Goal: Task Accomplishment & Management: Complete application form

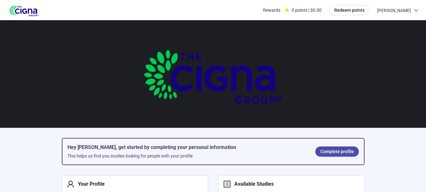
scroll to position [38, 0]
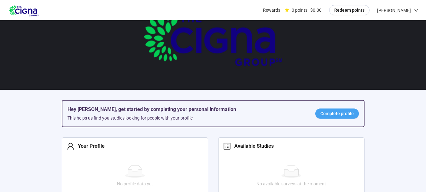
click at [336, 112] on span "Complete profile" at bounding box center [337, 113] width 33 height 7
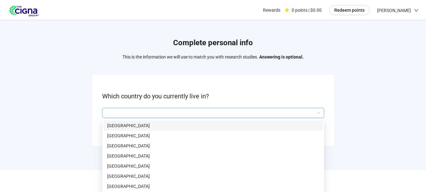
click at [319, 114] on input "search" at bounding box center [213, 112] width 215 height 9
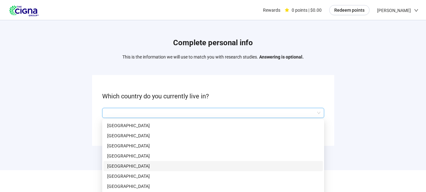
scroll to position [10, 0]
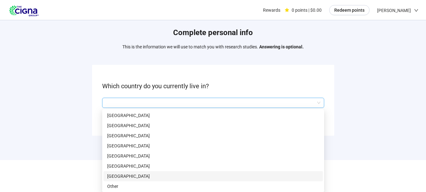
click at [120, 176] on p "[GEOGRAPHIC_DATA]" at bounding box center [213, 175] width 212 height 7
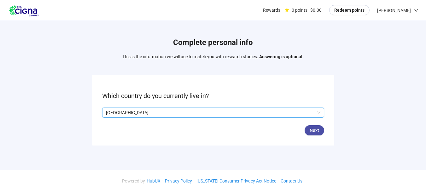
scroll to position [0, 0]
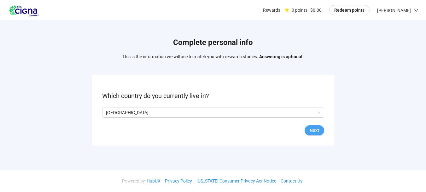
click at [311, 128] on span "Next" at bounding box center [314, 130] width 9 height 7
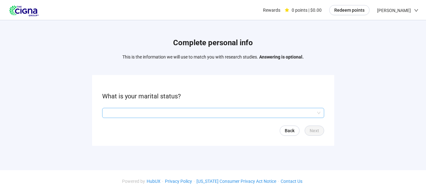
click at [319, 112] on input "search" at bounding box center [213, 112] width 215 height 9
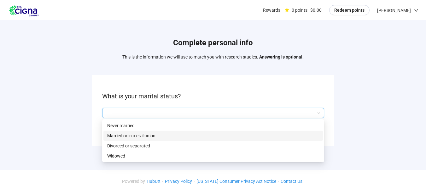
click at [141, 134] on p "Married or in a civil union" at bounding box center [213, 135] width 212 height 7
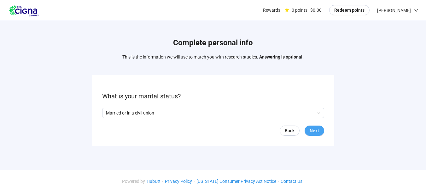
click at [315, 130] on span "Next" at bounding box center [314, 130] width 9 height 7
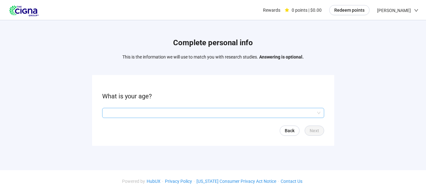
click at [317, 112] on input "search" at bounding box center [213, 112] width 215 height 9
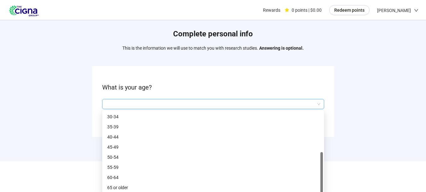
scroll to position [10, 0]
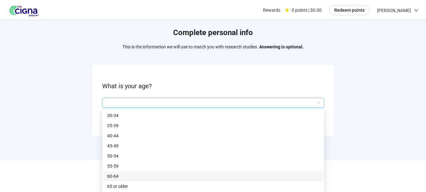
click at [114, 174] on p "60-64" at bounding box center [213, 175] width 212 height 7
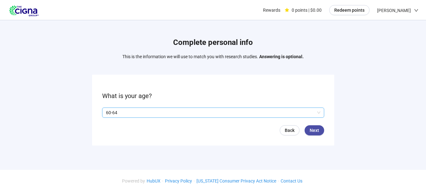
scroll to position [0, 0]
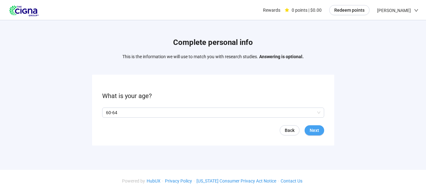
click at [313, 127] on span "Next" at bounding box center [314, 130] width 9 height 7
click at [318, 129] on span "Next" at bounding box center [314, 130] width 9 height 7
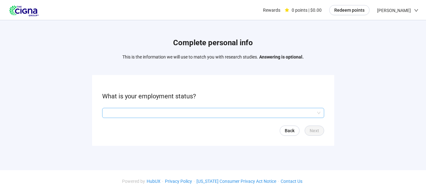
click at [321, 111] on div at bounding box center [213, 113] width 222 height 10
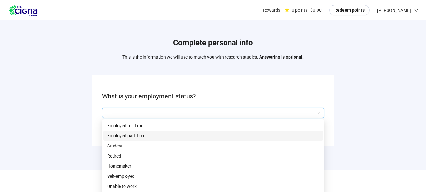
click at [143, 133] on p "Employed part-time" at bounding box center [213, 135] width 212 height 7
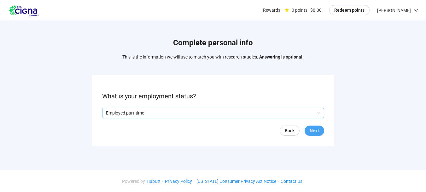
click at [313, 130] on span "Next" at bounding box center [314, 130] width 9 height 7
click at [318, 111] on input "search" at bounding box center [213, 112] width 215 height 9
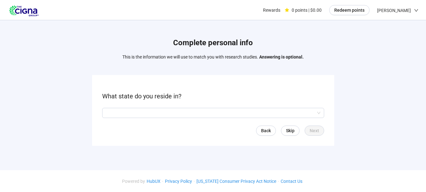
drag, startPoint x: 373, startPoint y: 139, endPoint x: 371, endPoint y: 135, distance: 4.1
click at [371, 135] on div "Complete personal info This is the information we will use to match you with re…" at bounding box center [213, 93] width 426 height 146
click at [288, 131] on span "Skip" at bounding box center [290, 130] width 9 height 7
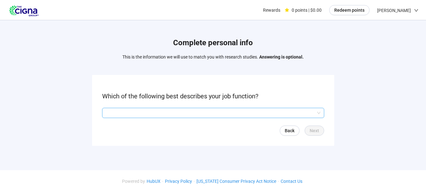
click at [320, 110] on input "search" at bounding box center [213, 112] width 215 height 9
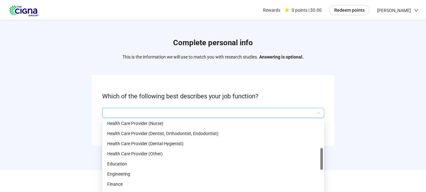
scroll to position [130, 0]
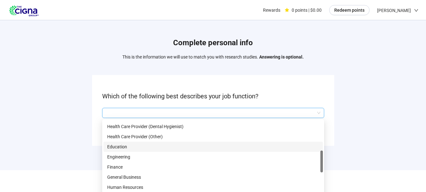
click at [112, 145] on p "Education" at bounding box center [213, 146] width 212 height 7
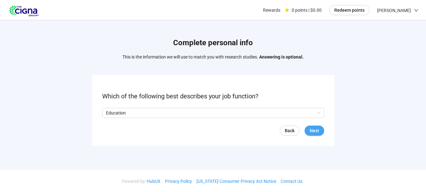
click at [313, 131] on span "Next" at bounding box center [314, 130] width 9 height 7
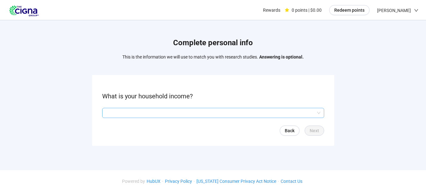
click at [321, 111] on div at bounding box center [213, 113] width 222 height 10
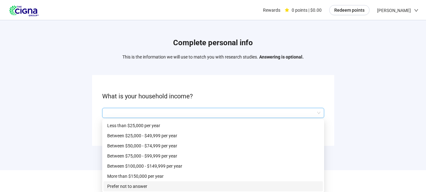
click at [121, 184] on p "Prefer not to answer" at bounding box center [213, 185] width 212 height 7
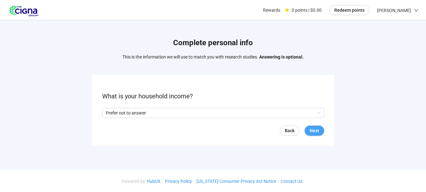
click at [315, 127] on span "Next" at bounding box center [314, 130] width 9 height 7
click at [314, 132] on span "Next" at bounding box center [314, 130] width 9 height 7
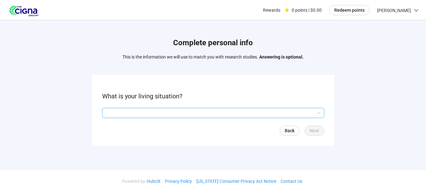
click at [317, 113] on input "search" at bounding box center [213, 112] width 215 height 9
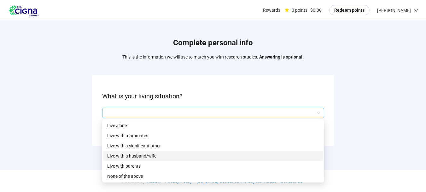
click at [134, 155] on p "Live with a husband/wife" at bounding box center [213, 155] width 212 height 7
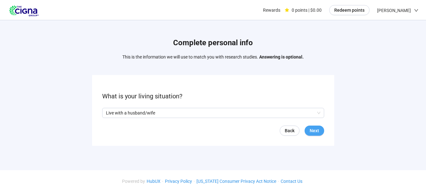
click at [313, 128] on span "Next" at bounding box center [314, 130] width 9 height 7
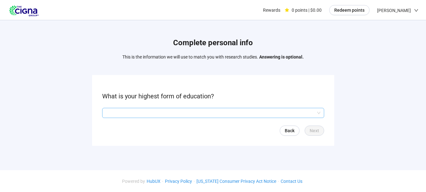
click at [319, 111] on input "search" at bounding box center [213, 112] width 215 height 9
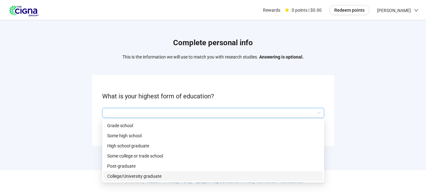
click at [154, 174] on p "College/University graduate" at bounding box center [213, 175] width 212 height 7
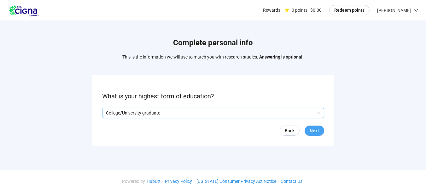
click at [316, 129] on span "Next" at bounding box center [314, 130] width 9 height 7
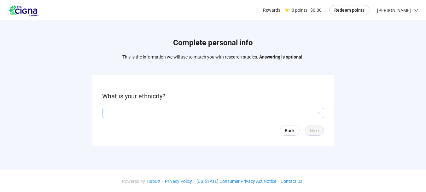
click at [319, 113] on input "search" at bounding box center [213, 112] width 215 height 9
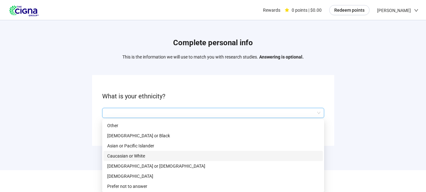
scroll to position [0, 0]
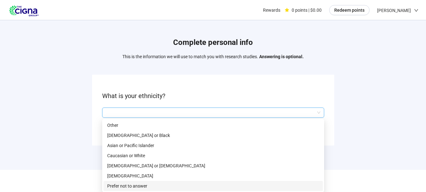
click at [133, 185] on p "Prefer not to answer" at bounding box center [213, 185] width 212 height 7
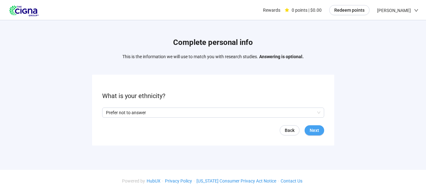
click at [318, 129] on span "Next" at bounding box center [314, 130] width 9 height 7
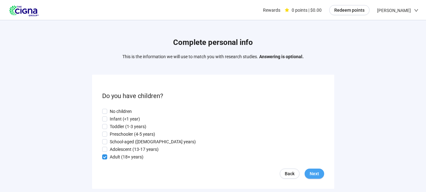
click at [312, 174] on span "Next" at bounding box center [314, 173] width 9 height 7
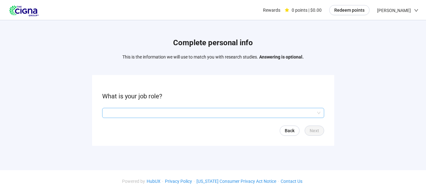
click at [320, 112] on input "search" at bounding box center [213, 112] width 215 height 9
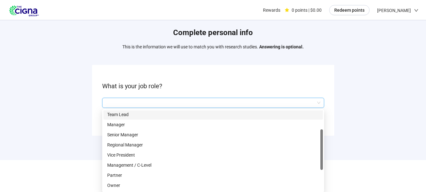
scroll to position [18, 0]
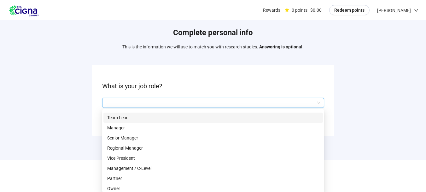
click at [229, 115] on p "Team Lead" at bounding box center [213, 117] width 212 height 7
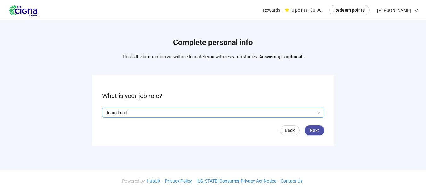
scroll to position [0, 0]
click at [316, 128] on span "Next" at bounding box center [314, 130] width 9 height 7
click at [320, 110] on input "search" at bounding box center [213, 112] width 215 height 9
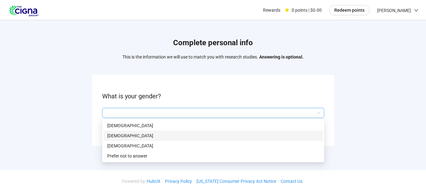
click at [114, 134] on p "[DEMOGRAPHIC_DATA]" at bounding box center [213, 135] width 212 height 7
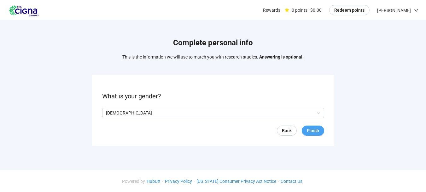
click at [316, 128] on span "Finish" at bounding box center [313, 130] width 12 height 7
